Goal: Contribute content

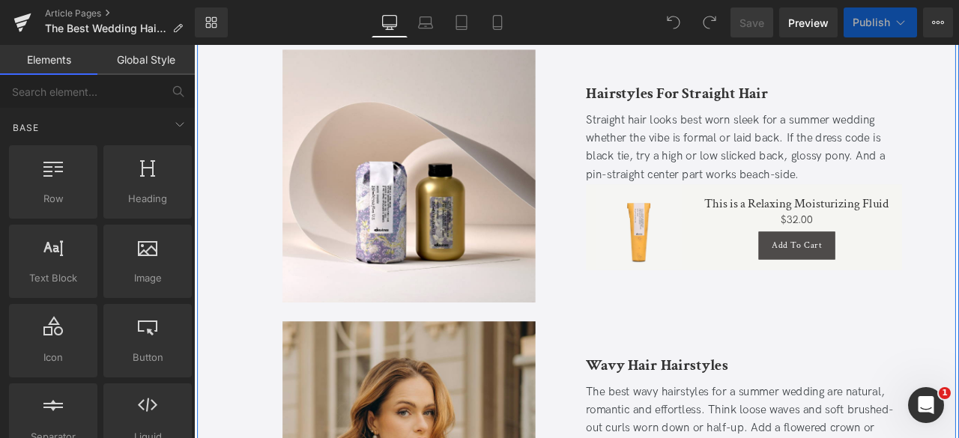
scroll to position [930, 0]
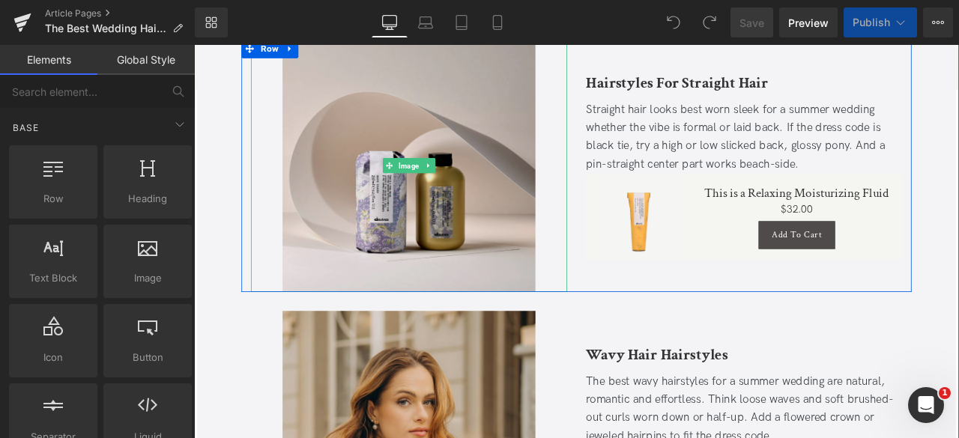
click at [308, 154] on img at bounding box center [449, 188] width 300 height 300
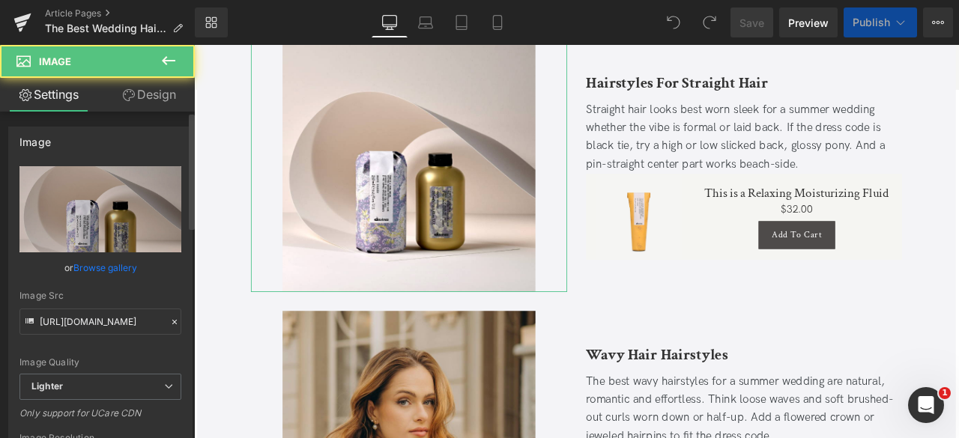
click at [94, 267] on link "Browse gallery" at bounding box center [105, 268] width 64 height 26
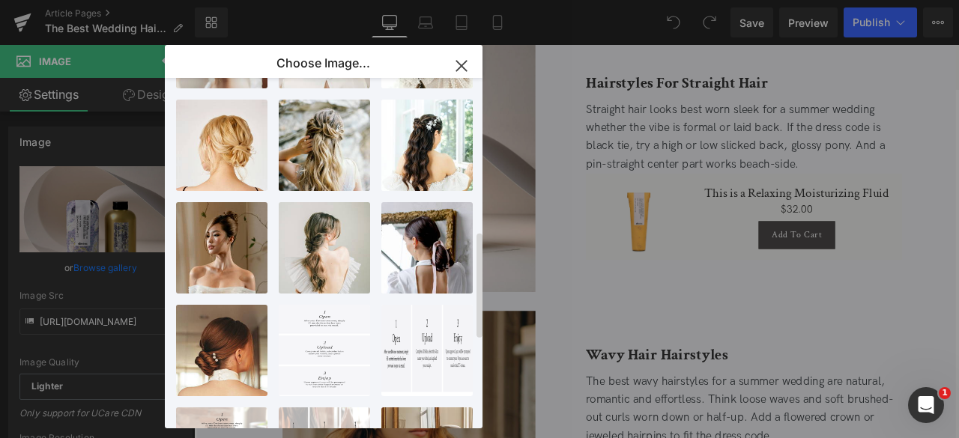
scroll to position [508, 0]
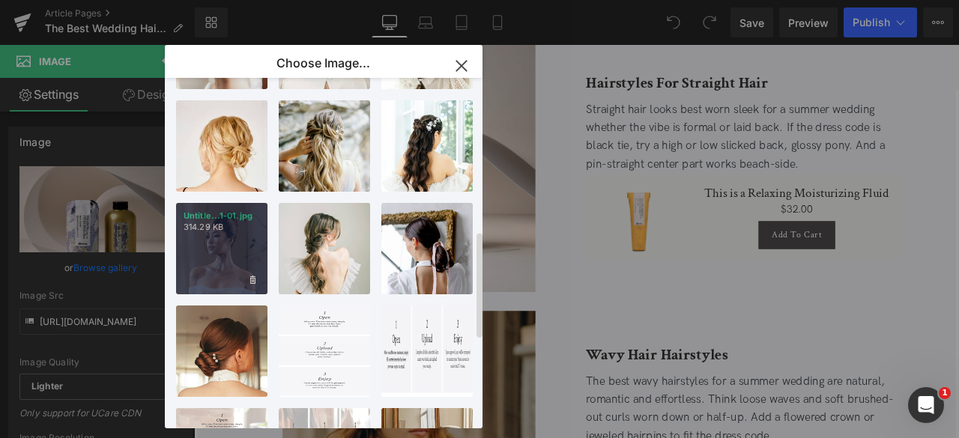
click at [228, 247] on div "Untitle...1-01.jpg 314.29 KB" at bounding box center [221, 248] width 91 height 91
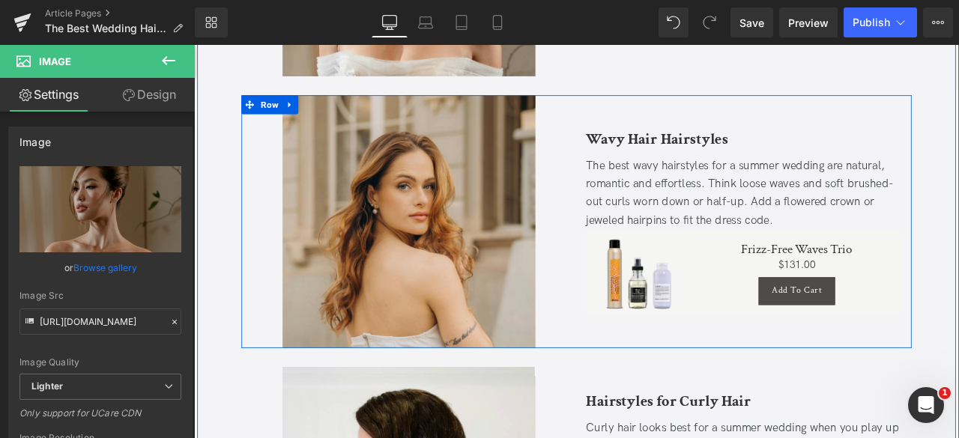
scroll to position [1313, 0]
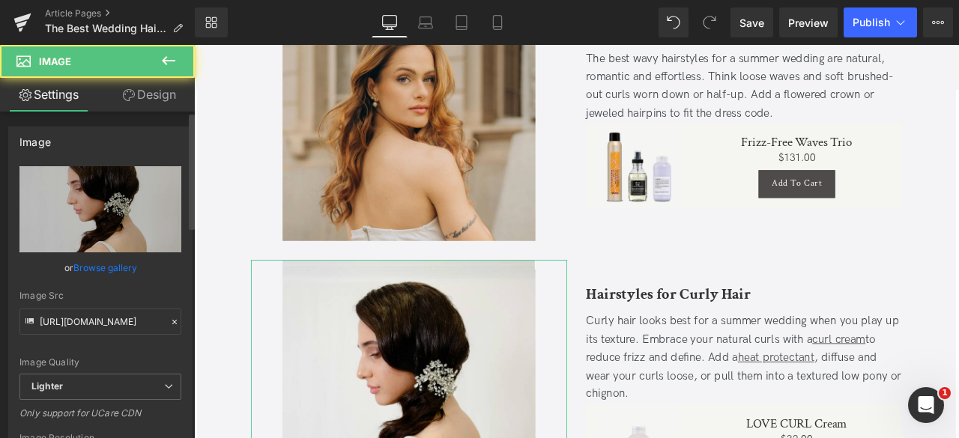
click at [120, 263] on link "Browse gallery" at bounding box center [105, 268] width 64 height 26
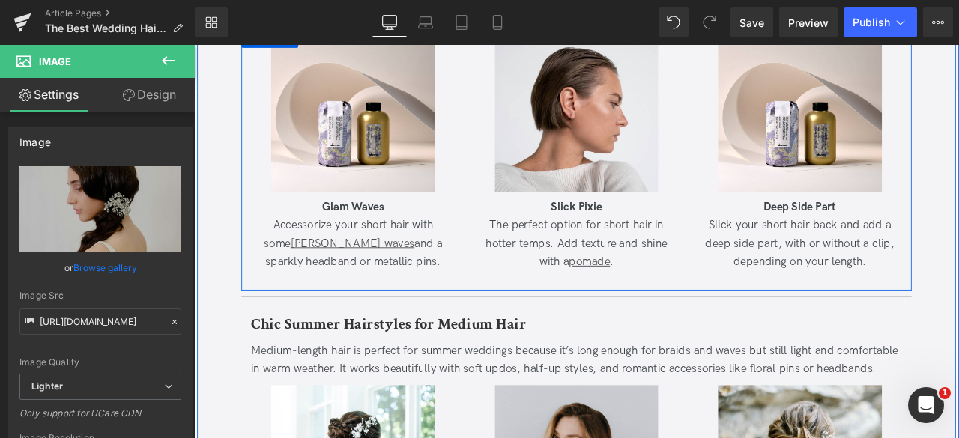
scroll to position [2096, 0]
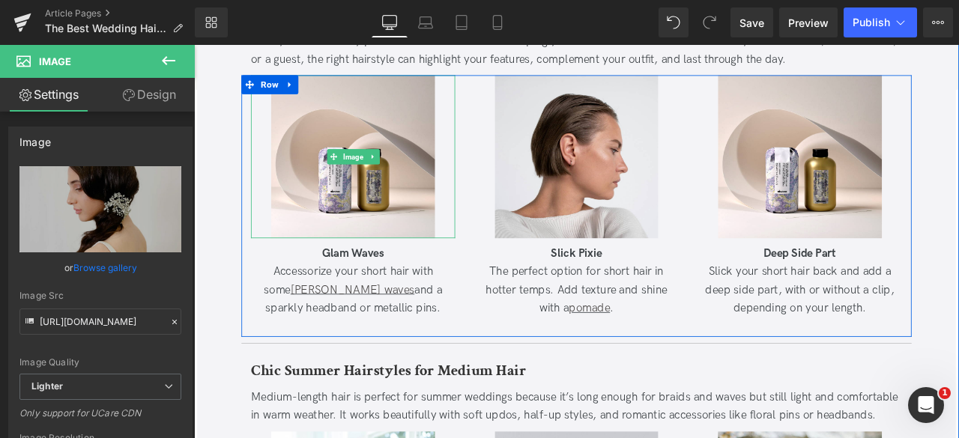
click at [341, 198] on img at bounding box center [382, 178] width 194 height 194
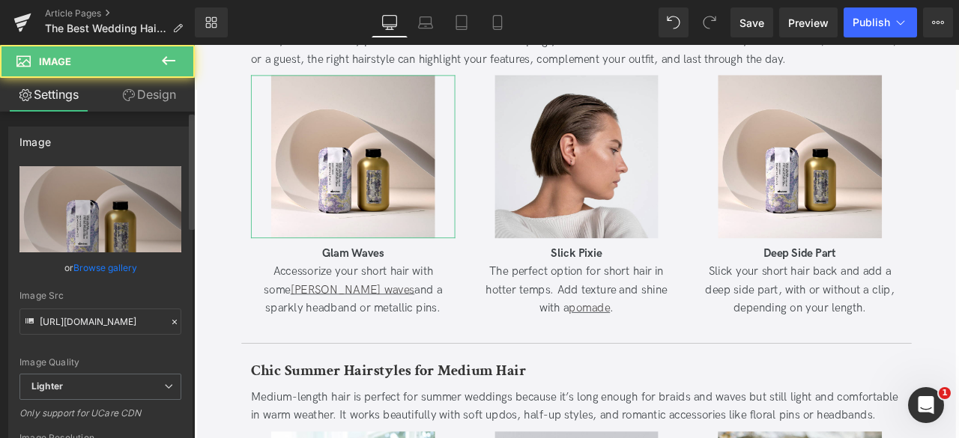
click at [127, 264] on link "Browse gallery" at bounding box center [105, 268] width 64 height 26
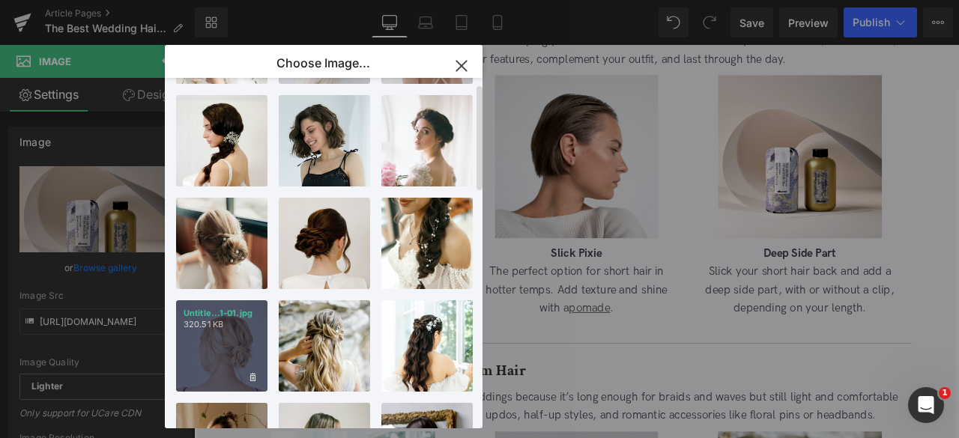
scroll to position [0, 0]
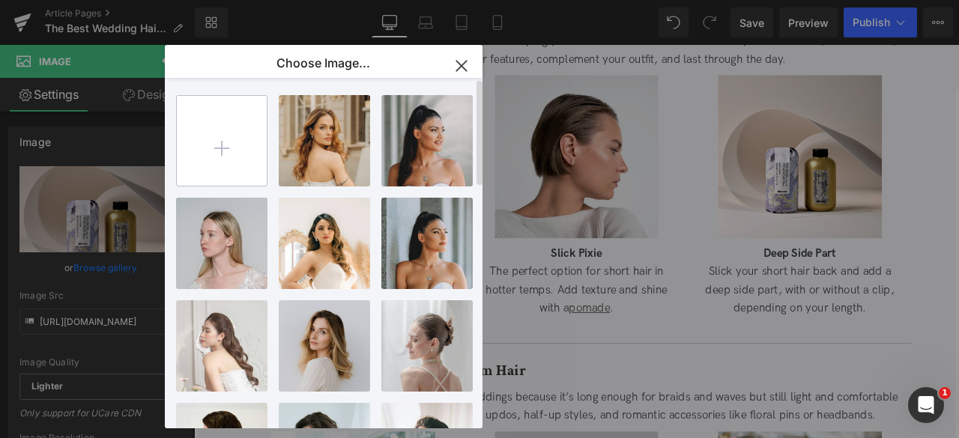
click at [211, 130] on input "file" at bounding box center [222, 141] width 90 height 90
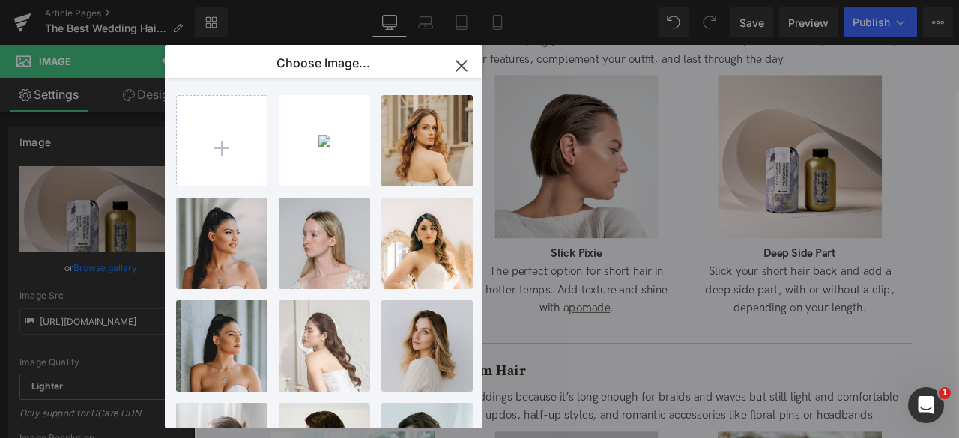
click at [112, 0] on div "You are previewing how the will restyle your page. You can not edit Elements in…" at bounding box center [479, 0] width 959 height 0
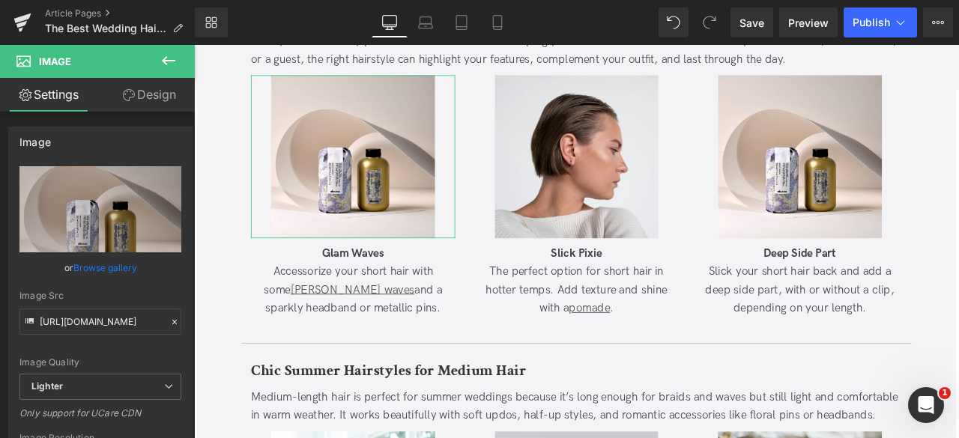
click at [112, 268] on link "Browse gallery" at bounding box center [105, 268] width 64 height 26
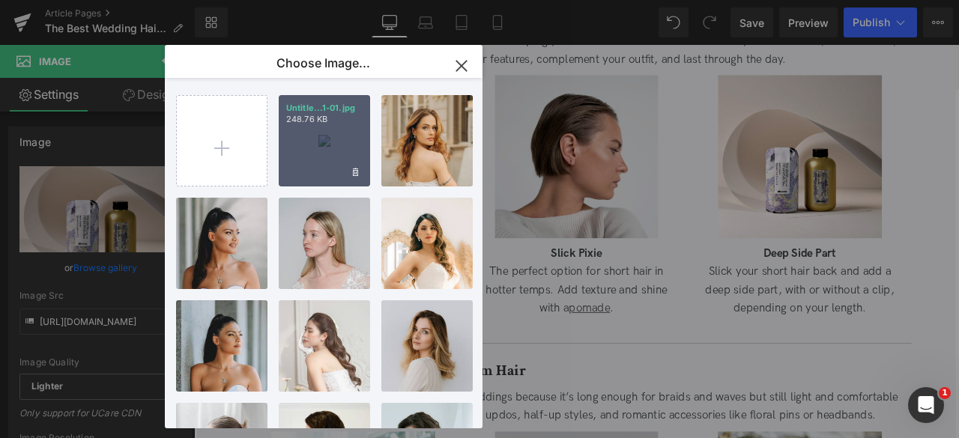
click at [316, 154] on div "Untitle...1-01.jpg 248.76 KB" at bounding box center [324, 140] width 91 height 91
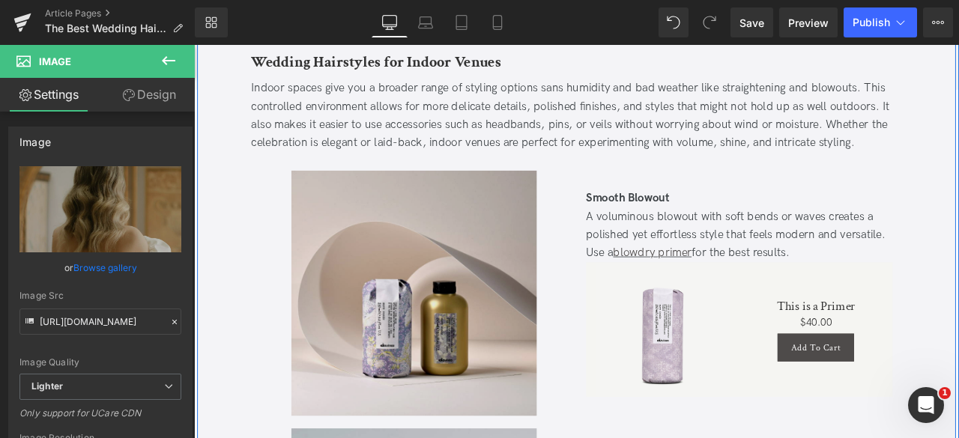
scroll to position [6794, 0]
click at [386, 293] on img at bounding box center [454, 340] width 291 height 291
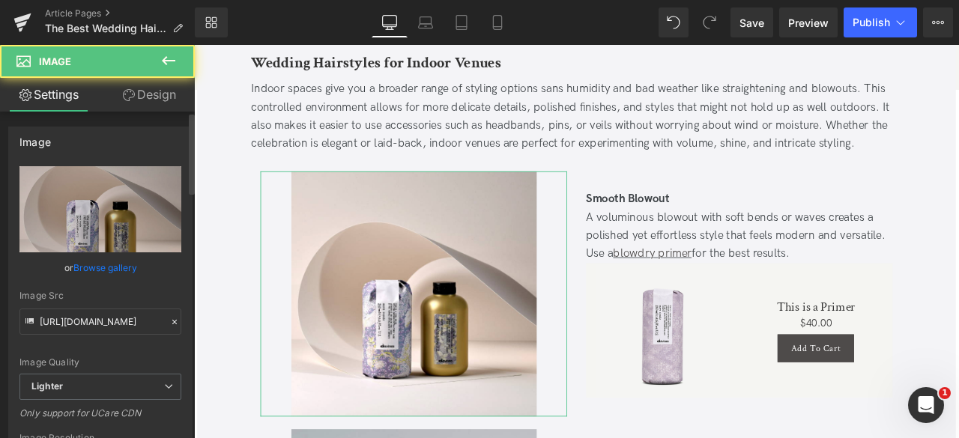
click at [133, 264] on link "Browse gallery" at bounding box center [105, 268] width 64 height 26
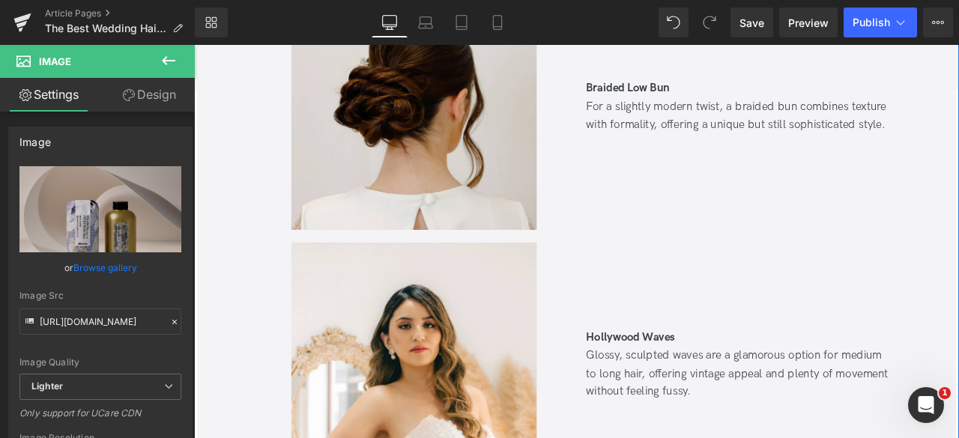
scroll to position [4631, 0]
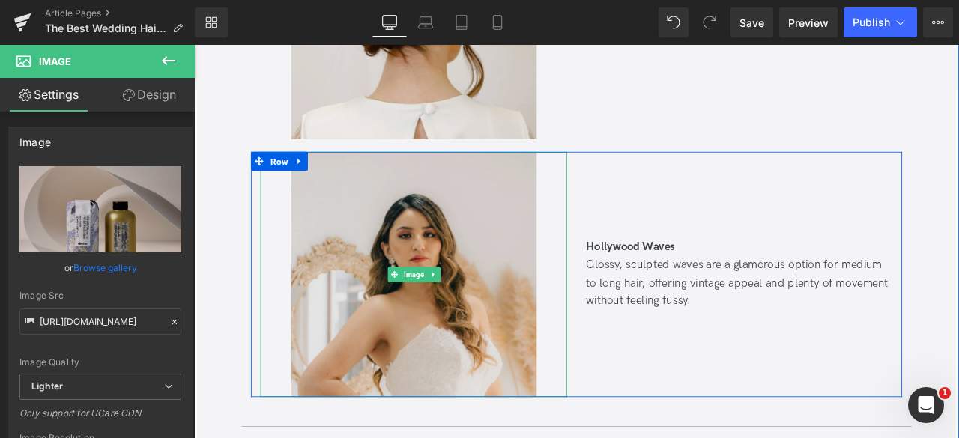
click at [341, 312] on img at bounding box center [454, 317] width 291 height 291
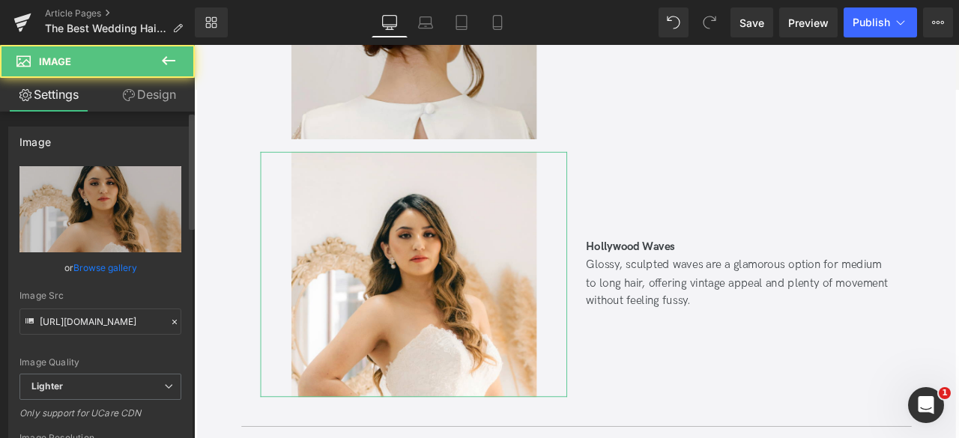
click at [124, 266] on link "Browse gallery" at bounding box center [105, 268] width 64 height 26
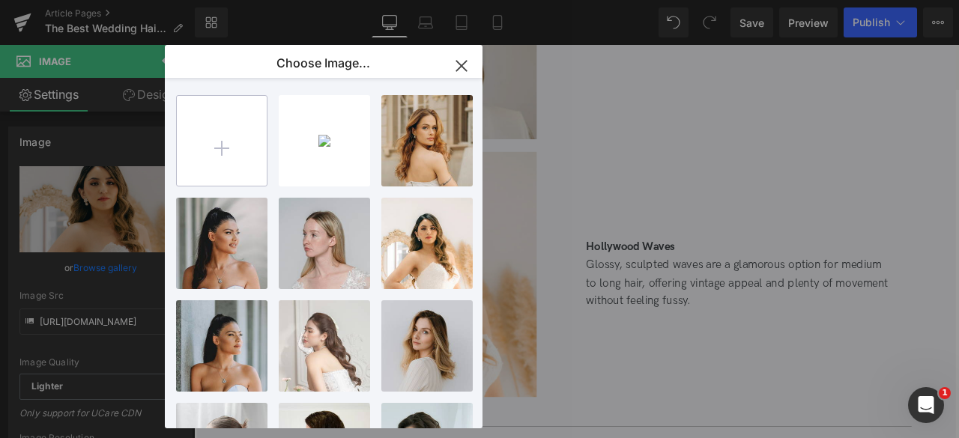
click at [209, 161] on input "file" at bounding box center [222, 141] width 90 height 90
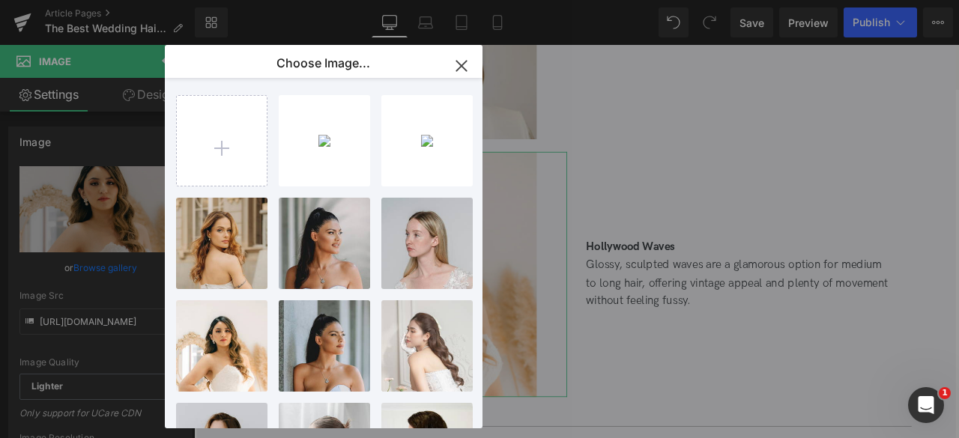
click at [118, 0] on div "You are previewing how the will restyle your page. You can not edit Elements in…" at bounding box center [479, 0] width 959 height 0
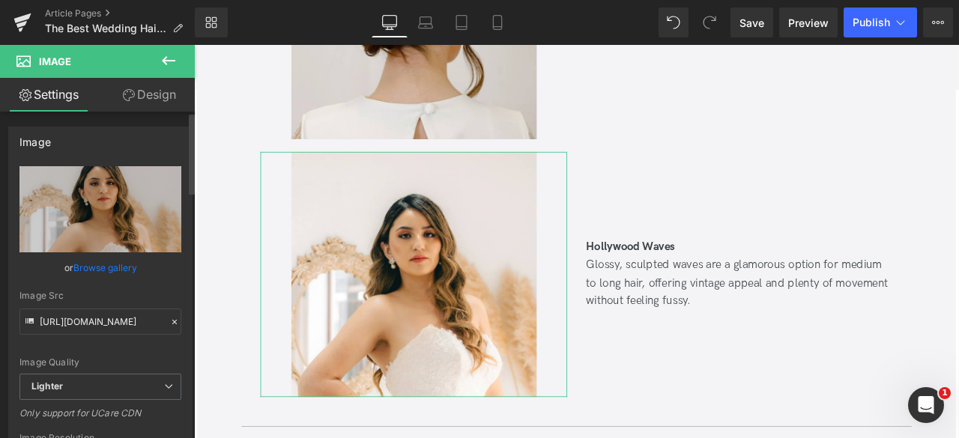
click at [123, 259] on link "Browse gallery" at bounding box center [105, 268] width 64 height 26
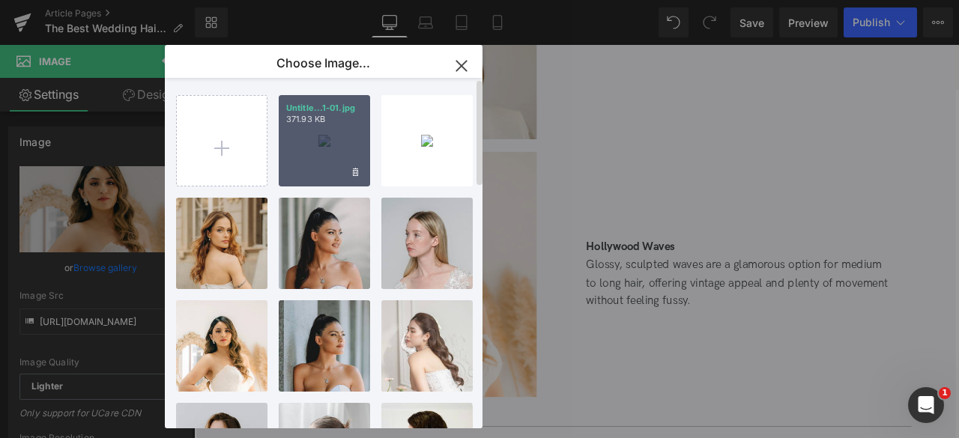
click at [313, 151] on div "Untitle...1-01.jpg 371.93 KB" at bounding box center [324, 140] width 91 height 91
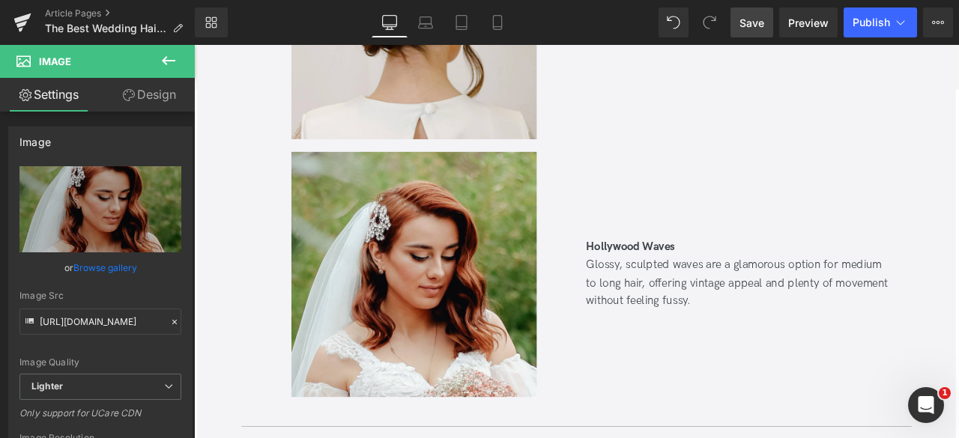
click at [747, 25] on span "Save" at bounding box center [751, 23] width 25 height 16
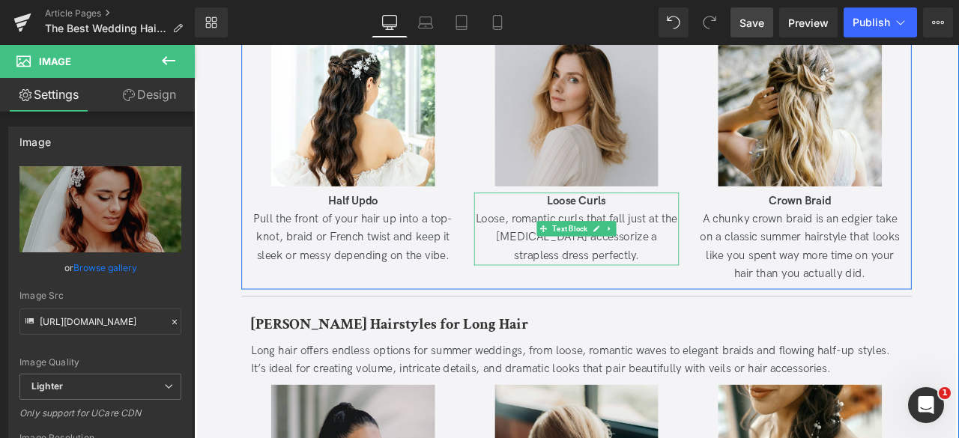
scroll to position [2438, 0]
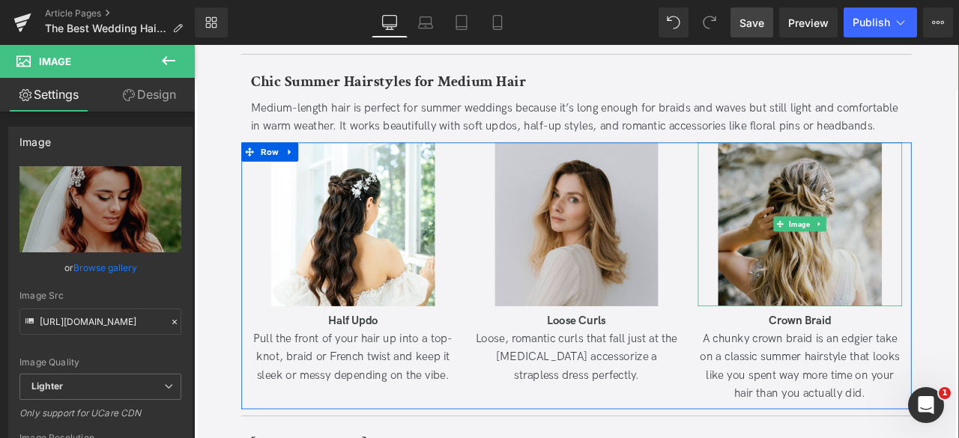
click at [853, 294] on img at bounding box center [912, 258] width 194 height 194
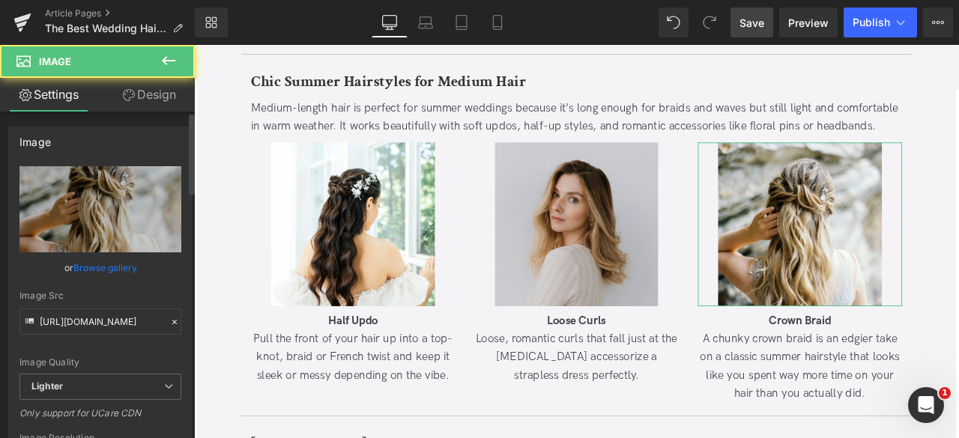
click at [124, 269] on link "Browse gallery" at bounding box center [105, 268] width 64 height 26
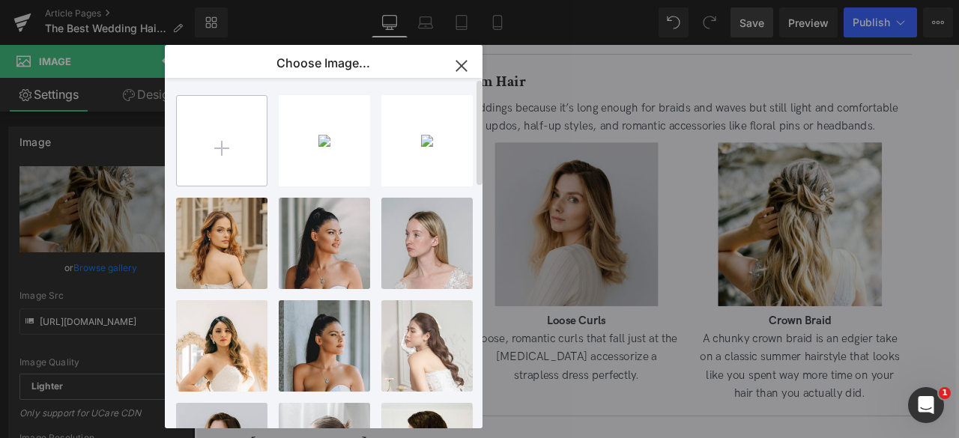
click at [222, 151] on input "file" at bounding box center [222, 141] width 90 height 90
type input "C:\fakepath\Untitled-1-01.jpg"
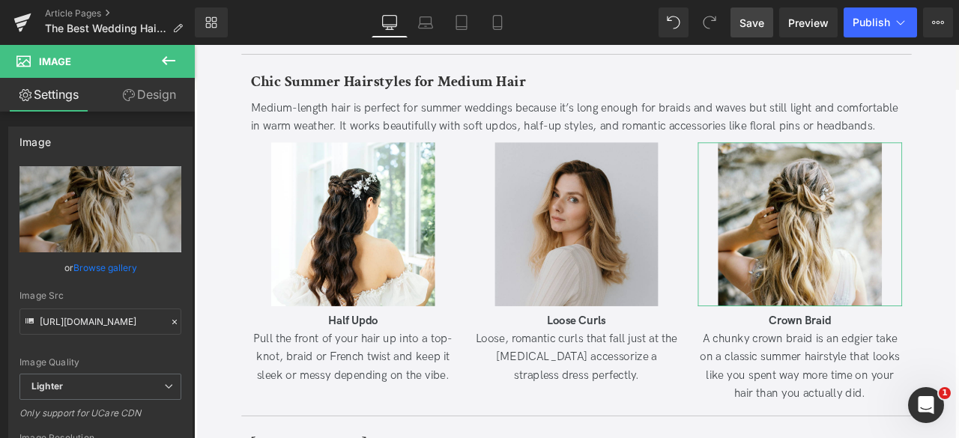
click at [118, 0] on div "You are previewing how the will restyle your page. You can not edit Elements in…" at bounding box center [479, 0] width 959 height 0
click at [118, 268] on link "Browse gallery" at bounding box center [105, 268] width 64 height 26
click at [757, 20] on span "Save" at bounding box center [751, 23] width 25 height 16
click at [120, 267] on link "Browse gallery" at bounding box center [105, 268] width 64 height 26
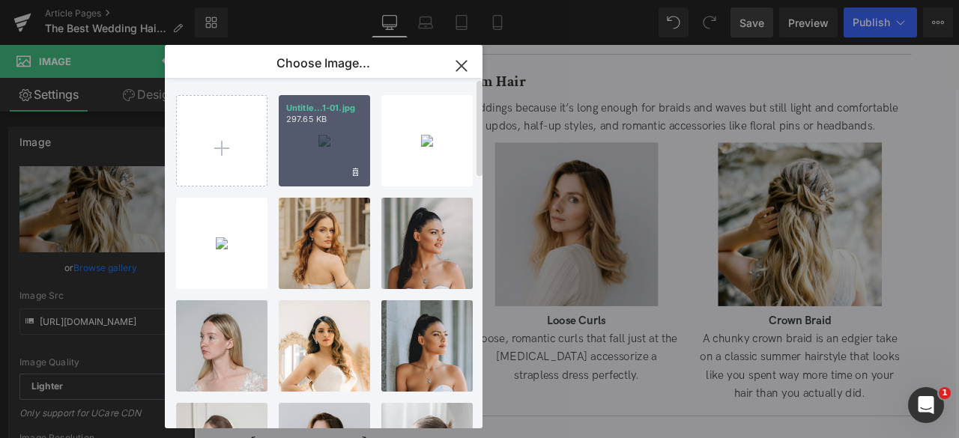
click at [285, 160] on div "Untitle...1-01.jpg 297.65 KB" at bounding box center [324, 140] width 91 height 91
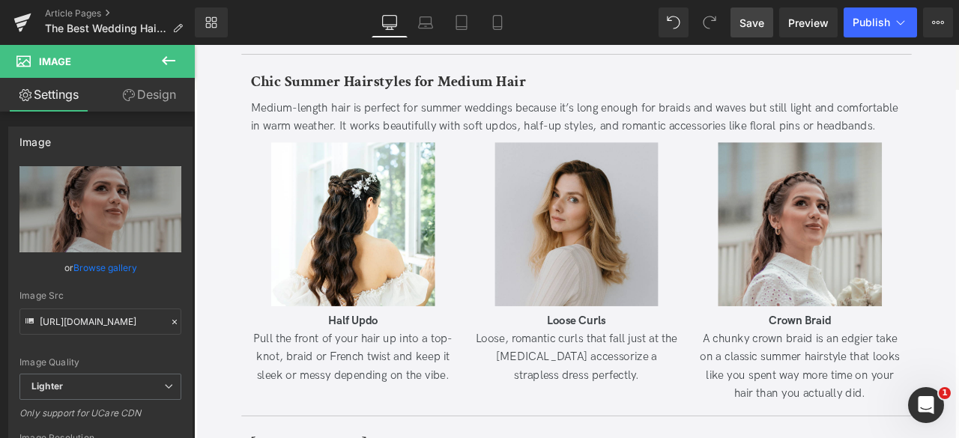
click at [747, 17] on span "Save" at bounding box center [751, 23] width 25 height 16
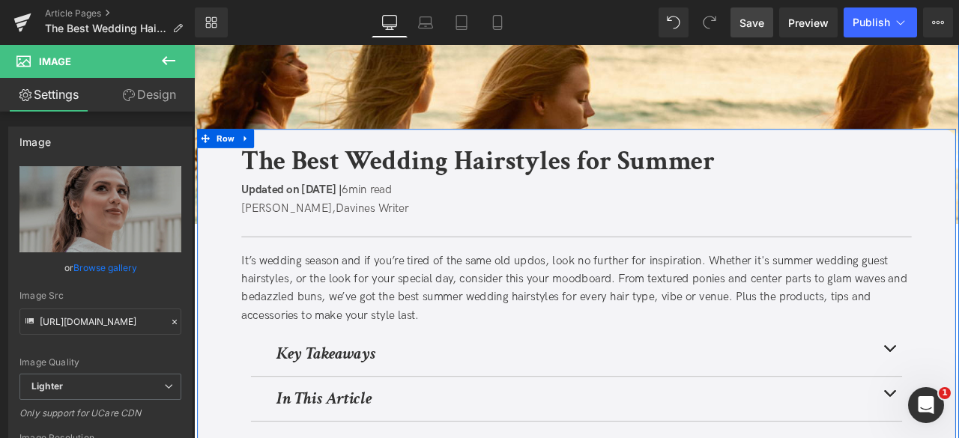
scroll to position [0, 0]
